Goal: Transaction & Acquisition: Purchase product/service

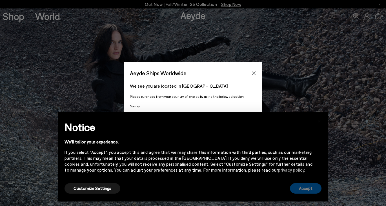
click at [304, 189] on button "Accept" at bounding box center [306, 188] width 32 height 10
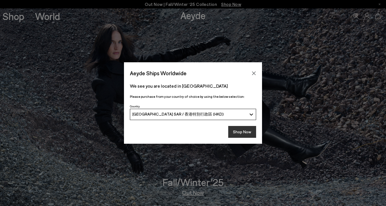
click at [244, 132] on button "Shop Now" at bounding box center [243, 132] width 28 height 12
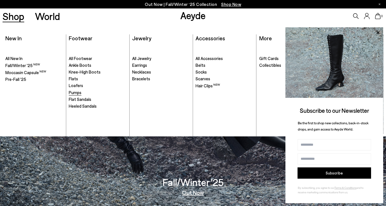
click at [76, 91] on span "Pumps" at bounding box center [75, 92] width 13 height 5
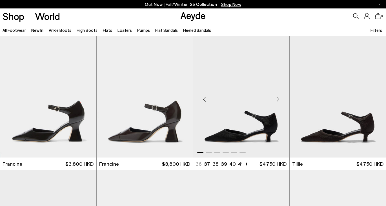
click at [251, 122] on img "1 / 6" at bounding box center [241, 96] width 96 height 121
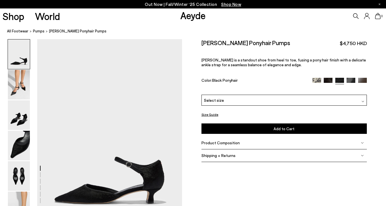
click at [214, 114] on button "Size Guide" at bounding box center [210, 114] width 17 height 7
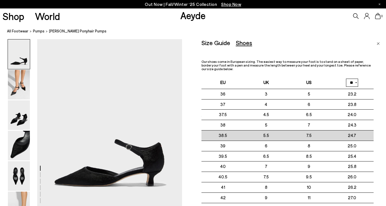
scroll to position [18, 0]
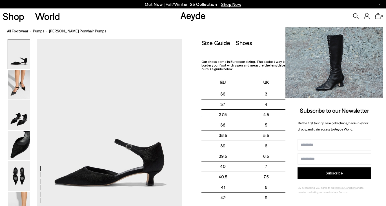
click at [379, 34] on icon at bounding box center [378, 32] width 7 height 7
click at [378, 32] on icon at bounding box center [378, 32] width 3 height 3
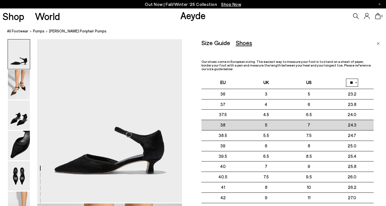
scroll to position [34, 0]
